Goal: Information Seeking & Learning: Learn about a topic

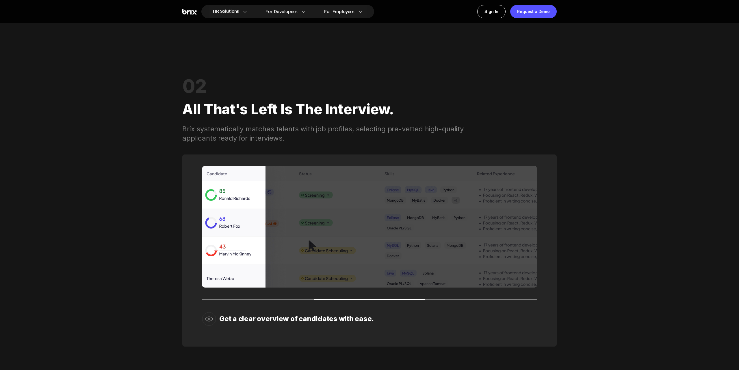
scroll to position [571, 0]
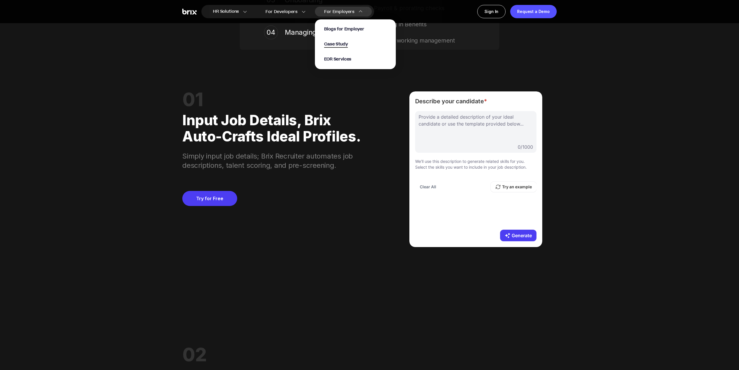
click at [335, 46] on span "Case Study" at bounding box center [336, 44] width 24 height 7
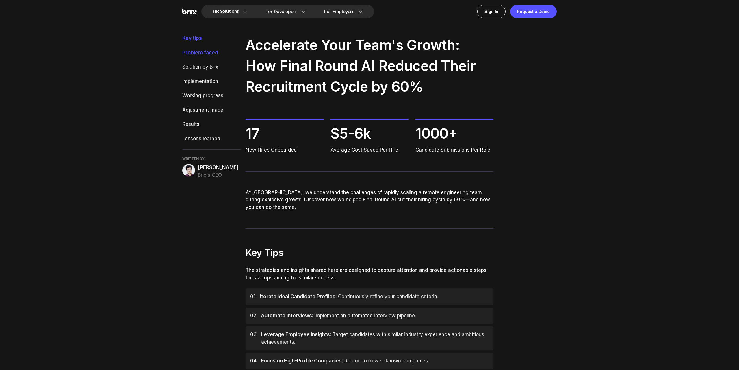
click at [195, 56] on div "Problem faced" at bounding box center [211, 53] width 59 height 8
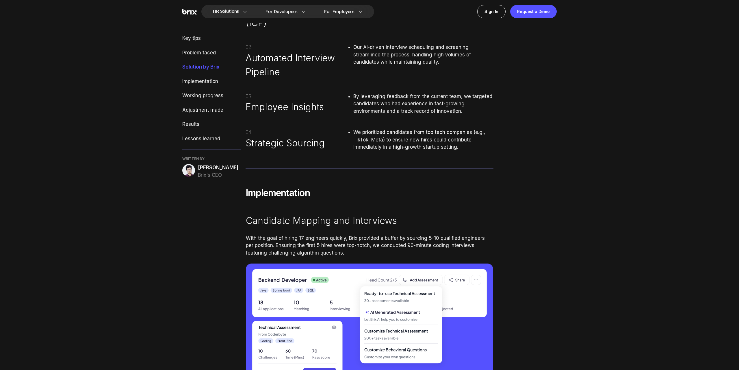
scroll to position [763, 0]
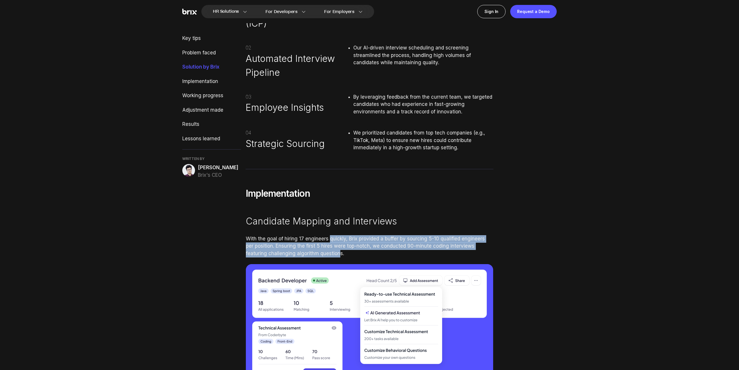
drag, startPoint x: 340, startPoint y: 254, endPoint x: 330, endPoint y: 240, distance: 17.2
click at [330, 240] on div "With the goal of hiring 17 engineers quickly, Brix provided a buffer by sourcin…" at bounding box center [369, 246] width 247 height 22
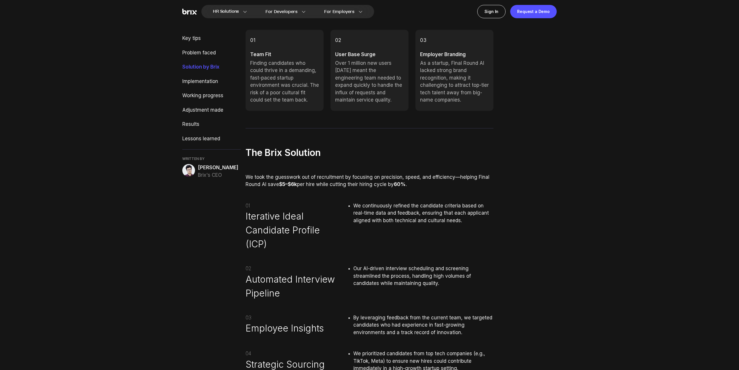
scroll to position [0, 0]
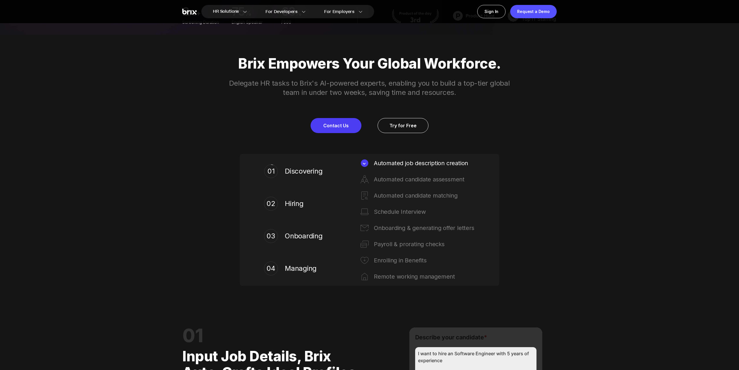
scroll to position [336, 0]
